Goal: Task Accomplishment & Management: Manage account settings

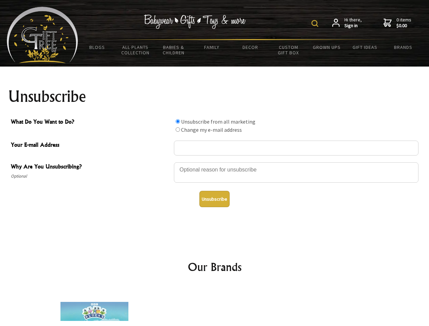
click at [316, 23] on img at bounding box center [315, 23] width 7 height 7
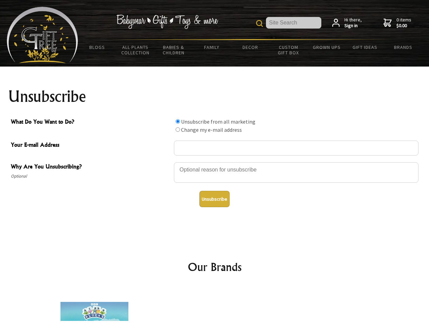
click at [215, 162] on div at bounding box center [296, 174] width 245 height 24
click at [178, 121] on input "What Do You Want to Do?" at bounding box center [178, 121] width 4 height 4
click at [178, 130] on input "What Do You Want to Do?" at bounding box center [178, 130] width 4 height 4
radio input "true"
click at [215, 199] on button "Unsubscribe" at bounding box center [215, 199] width 30 height 16
